Goal: Task Accomplishment & Management: Complete application form

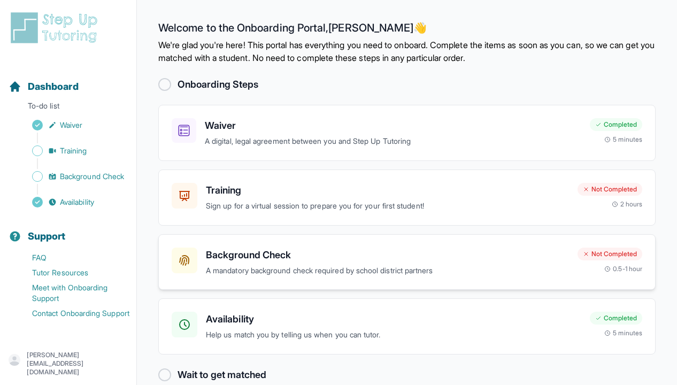
click at [249, 250] on h3 "Background Check" at bounding box center [387, 255] width 363 height 15
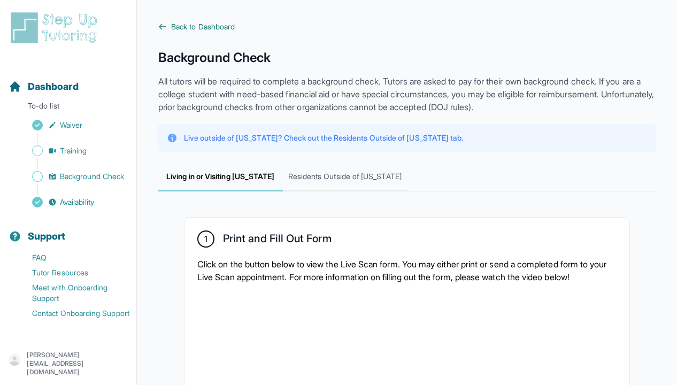
click at [191, 27] on span "Back to Dashboard" at bounding box center [203, 26] width 64 height 11
